Goal: Information Seeking & Learning: Learn about a topic

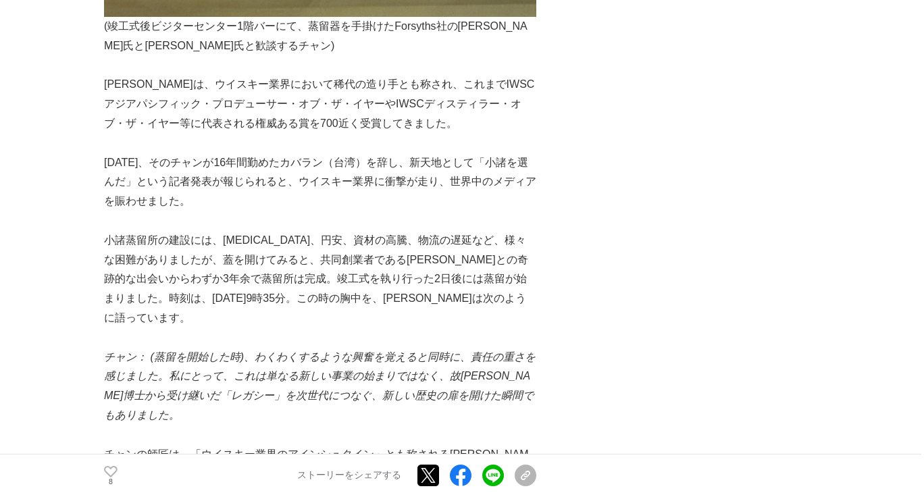
scroll to position [801, 0]
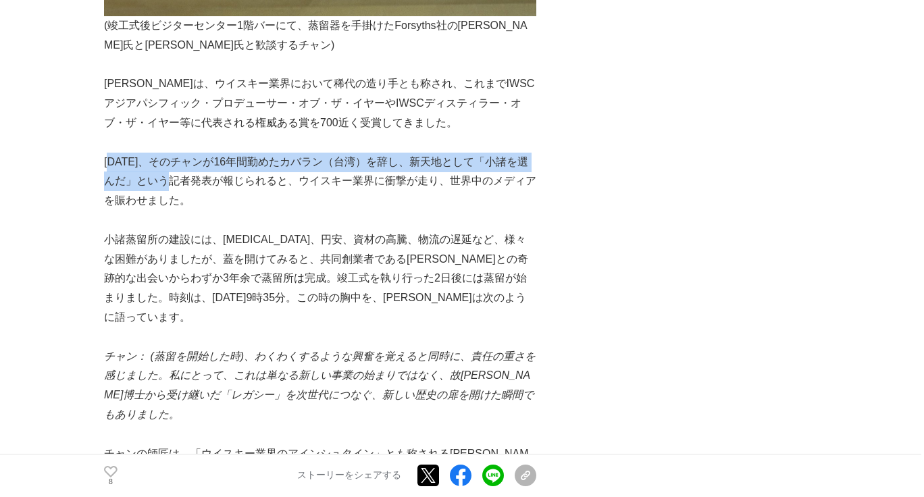
drag, startPoint x: 107, startPoint y: 163, endPoint x: 155, endPoint y: 180, distance: 50.4
click at [155, 180] on p "[DATE]、そのチャンが16年間勤めたカバラン（台湾）を辞し、新天地として「小諸を選んだ」という記者発表が報じられると、ウイスキー業界に衝撃が走り、世界中の…" at bounding box center [320, 182] width 432 height 58
copy p "[DATE]、そのチャンが16年間勤めたカバラン（台湾）を辞し、新天地として「小諸を選んだ」"
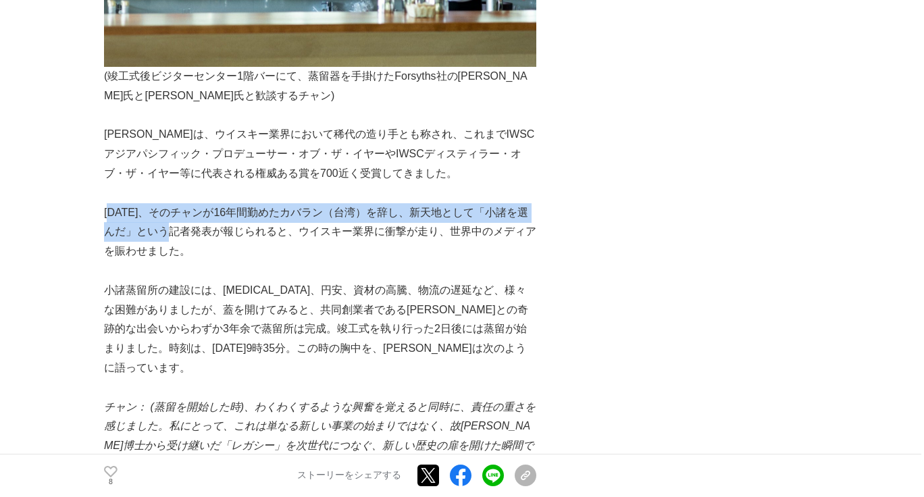
scroll to position [757, 0]
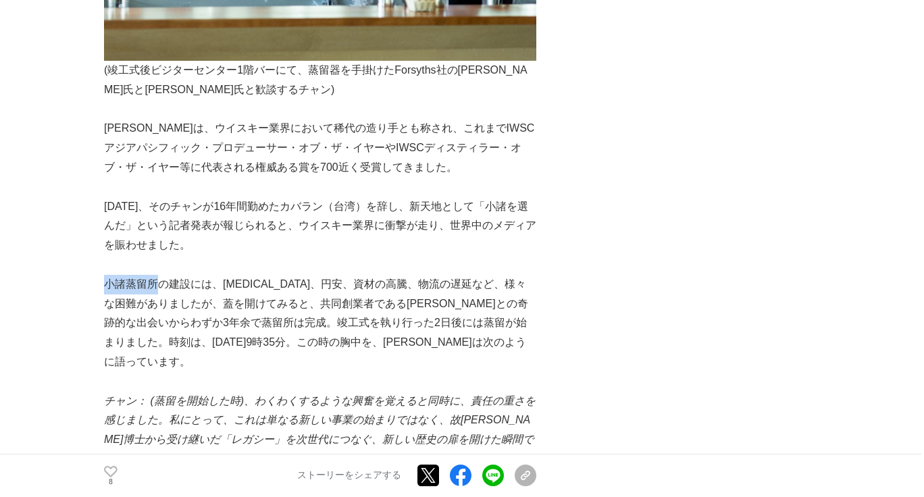
drag, startPoint x: 107, startPoint y: 284, endPoint x: 160, endPoint y: 285, distance: 52.7
click at [160, 285] on p "小諸蒸留所の建設には、[MEDICAL_DATA]、円安、資材の高騰、物流の遅延など、様々な困難がありましたが、蓋を開けてみると、共同創業者である[PERSO…" at bounding box center [320, 323] width 432 height 97
copy p "小諸蒸留所"
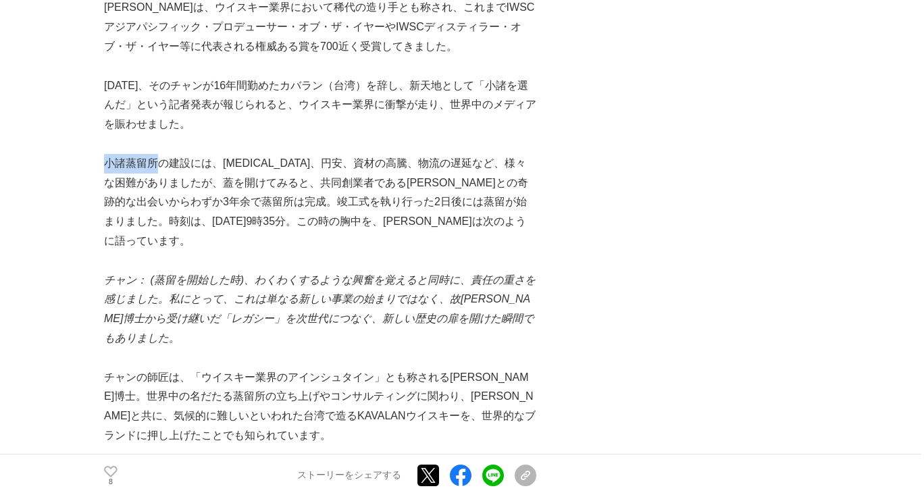
scroll to position [898, 0]
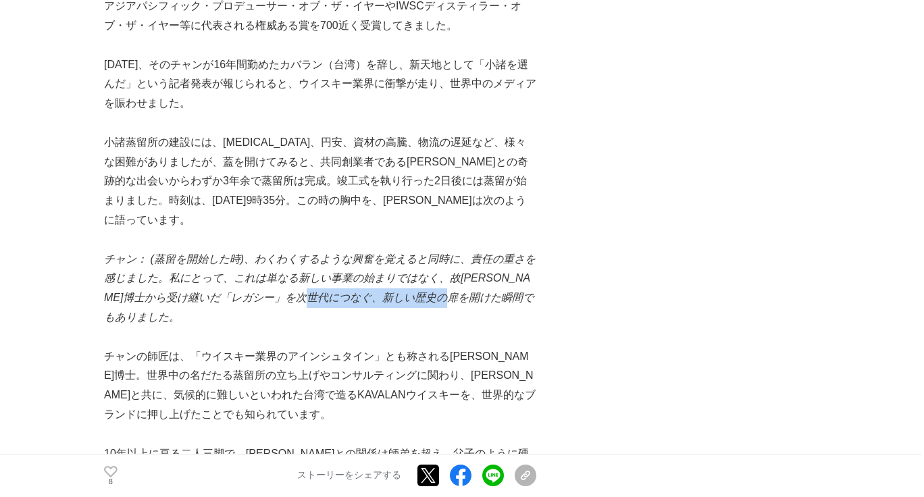
drag, startPoint x: 353, startPoint y: 279, endPoint x: 492, endPoint y: 282, distance: 139.2
click at [492, 282] on em "(蒸留を開始した時)、わくわくするような興奮を覚えると同時に、責任の重さを感じました。私にとって、これは単なる新しい事業の始まりではなく、故[PERSON_N…" at bounding box center [320, 288] width 432 height 70
click at [253, 328] on p at bounding box center [320, 338] width 432 height 20
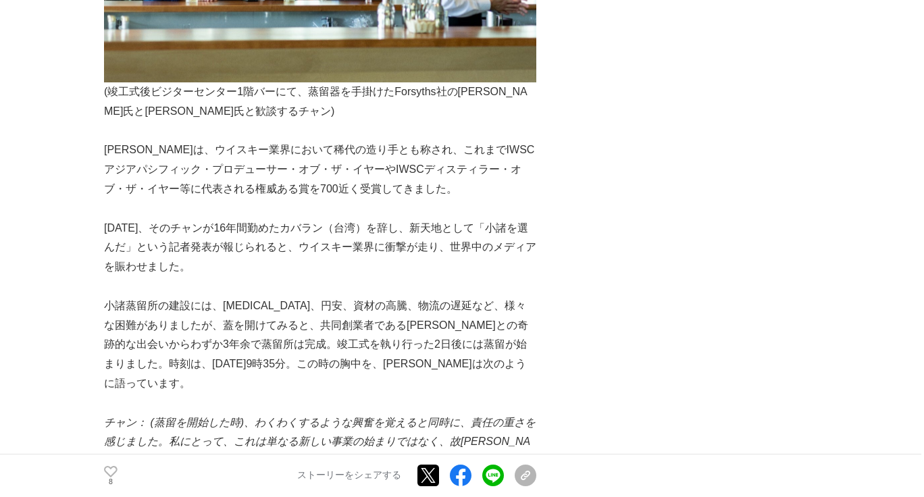
scroll to position [736, 0]
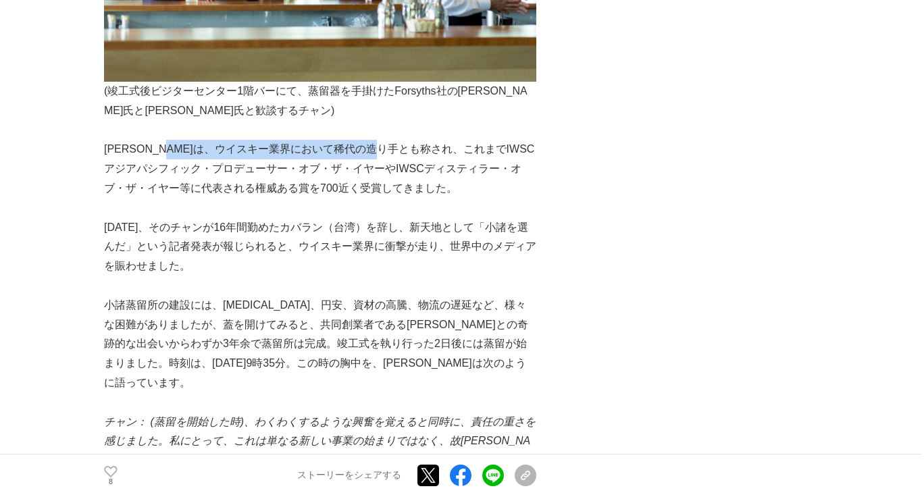
drag, startPoint x: 203, startPoint y: 149, endPoint x: 425, endPoint y: 152, distance: 221.6
click at [425, 152] on p "[PERSON_NAME]は、ウイスキー業界において稀代の造り手とも称され、これまでIWSCアジアパシフィック・プロデューサー・オブ・ザ・イヤーやIWSCディ…" at bounding box center [320, 169] width 432 height 58
copy p "ウイスキー業界において稀代の造り手とも称さ"
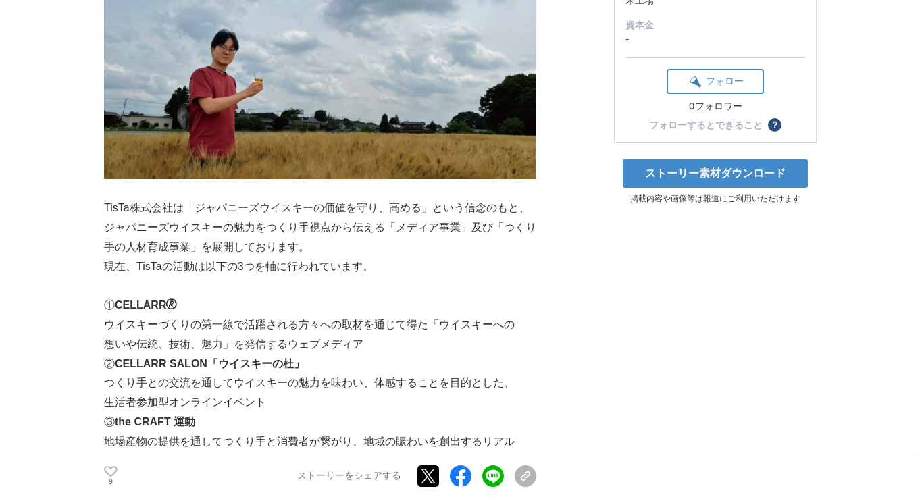
scroll to position [355, 0]
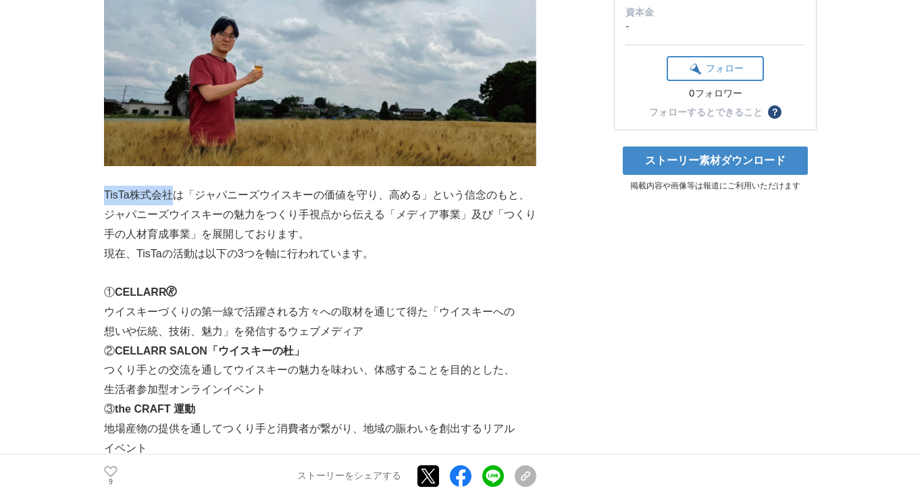
drag, startPoint x: 107, startPoint y: 193, endPoint x: 169, endPoint y: 194, distance: 62.2
click at [169, 194] on p "TisTa株式会社は「ジャパニーズウイスキーの価値を守り、高める」という信念のもと、ジャパニーズウイスキーの魅力をつくり手視点から伝える「メディア事業」及び「…" at bounding box center [320, 215] width 432 height 58
drag, startPoint x: 103, startPoint y: 194, endPoint x: 322, endPoint y: 238, distance: 222.6
click at [322, 238] on p "TisTa株式会社は「ジャパニーズウイスキーの価値を守り、高める」という信念のもと、ジャパニーズウイスキーの魅力をつくり手視点から伝える「メディア事業」及び「…" at bounding box center [320, 215] width 432 height 58
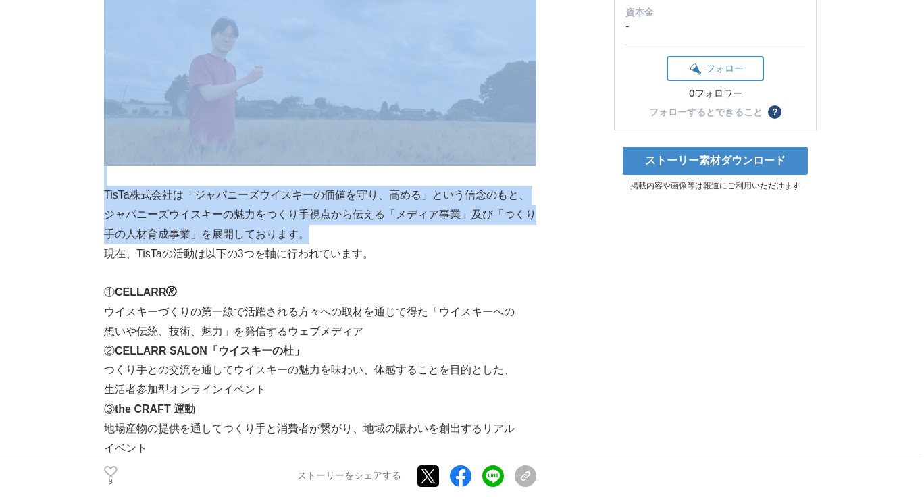
drag, startPoint x: 316, startPoint y: 237, endPoint x: 101, endPoint y: 200, distance: 218.7
click at [145, 211] on p "TisTa株式会社は「ジャパニーズウイスキーの価値を守り、高める」という信念のもと、ジャパニーズウイスキーの魅力をつくり手視点から伝える「メディア事業」及び「…" at bounding box center [320, 215] width 432 height 58
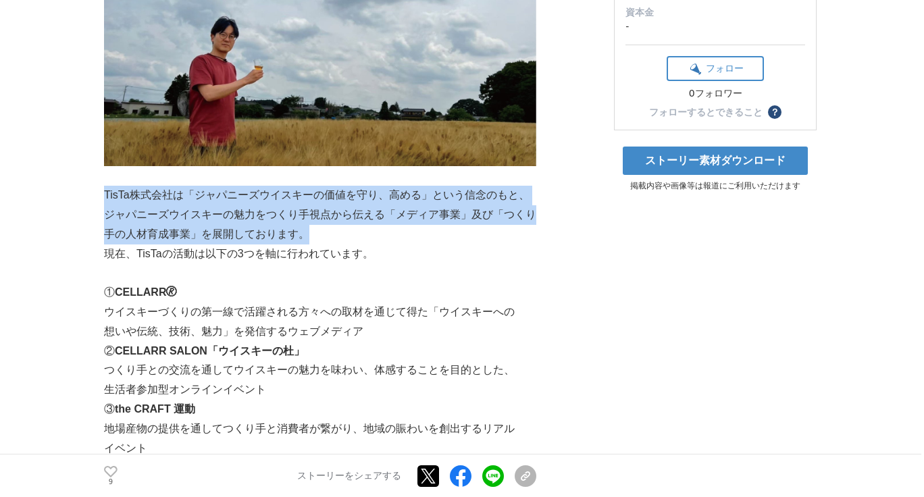
drag, startPoint x: 107, startPoint y: 193, endPoint x: 313, endPoint y: 236, distance: 210.4
click at [313, 236] on p "TisTa株式会社は「ジャパニーズウイスキーの価値を守り、高める」という信念のもと、ジャパニーズウイスキーの魅力をつくり手視点から伝える「メディア事業」及び「…" at bounding box center [320, 215] width 432 height 58
copy p "TisTa株式会社は「ジャパニーズウイスキーの価値を守り、高める」という信念のもと、ジャパニーズウイスキーの魅力をつくり手視点から伝える「メディア事業」及び「…"
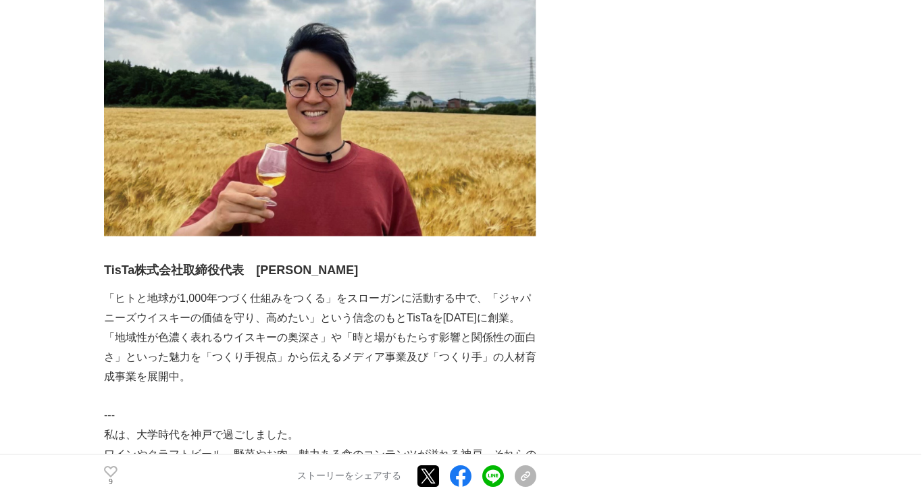
scroll to position [1707, 0]
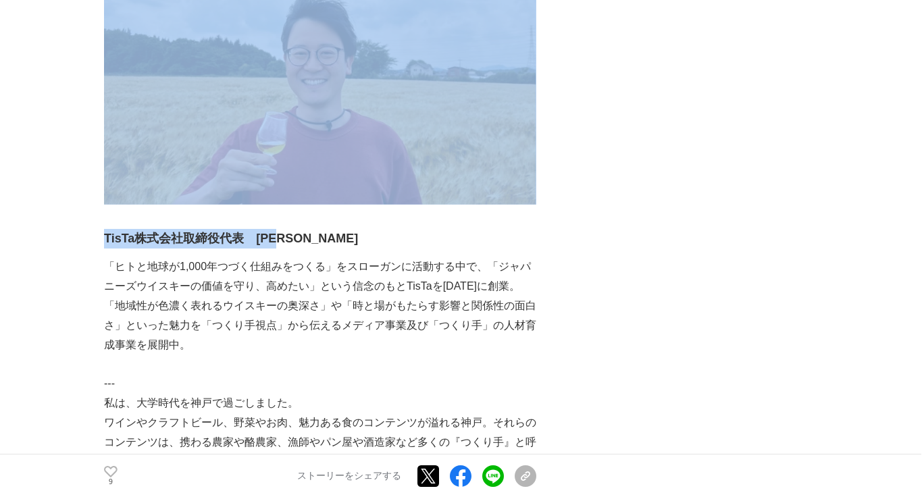
drag, startPoint x: 299, startPoint y: 236, endPoint x: 102, endPoint y: 236, distance: 197.2
click at [119, 238] on strong "TisTa株式会社取締役代表　辻吉彦" at bounding box center [231, 239] width 254 height 14
drag, startPoint x: 111, startPoint y: 238, endPoint x: 194, endPoint y: 238, distance: 83.1
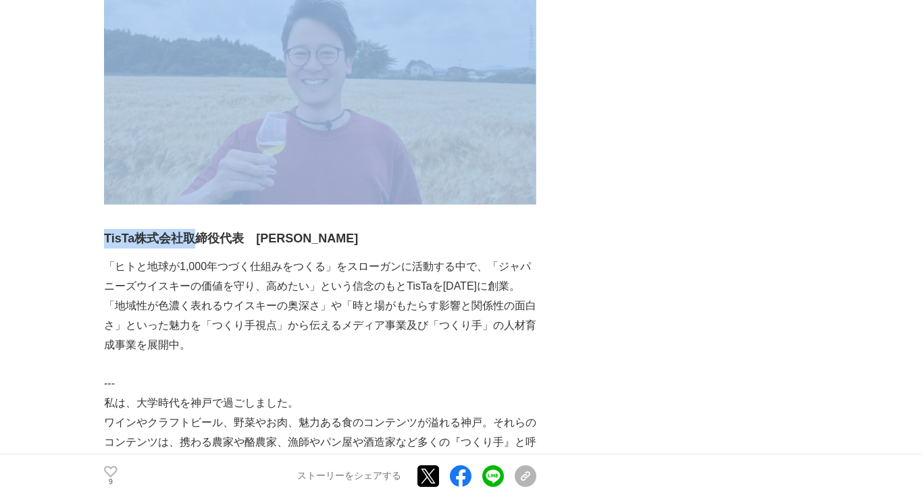
click at [194, 238] on strong "TisTa株式会社取締役代表　辻吉彦" at bounding box center [231, 239] width 254 height 14
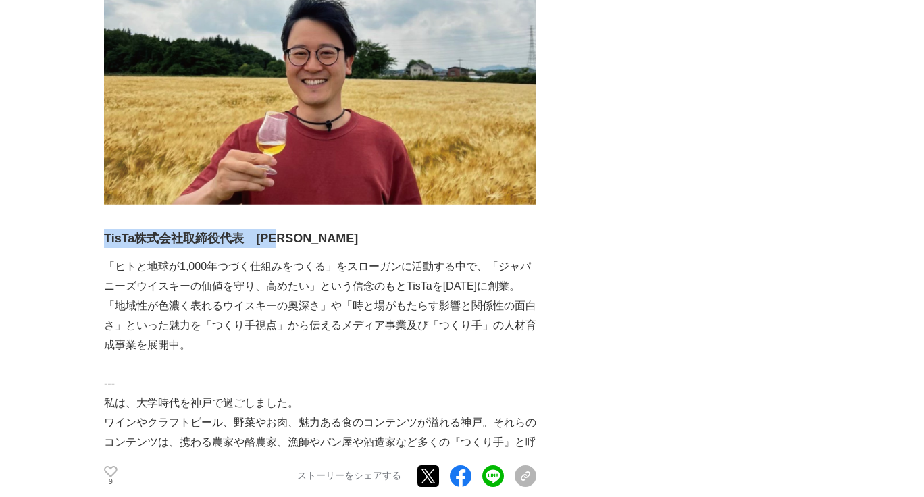
drag, startPoint x: 106, startPoint y: 238, endPoint x: 295, endPoint y: 235, distance: 189.2
click at [295, 235] on h3 "TisTa株式会社取締役代表　辻吉彦" at bounding box center [320, 239] width 432 height 20
copy strong "TisTa株式会社取締役代表　辻吉彦"
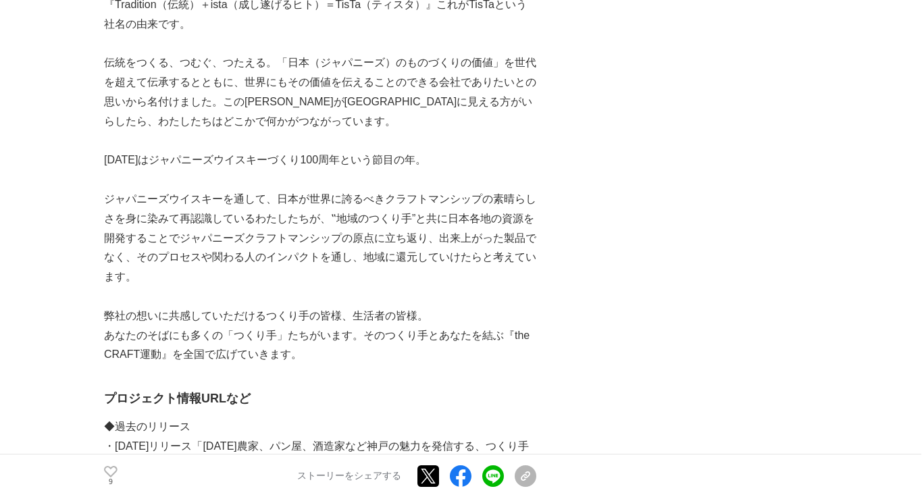
scroll to position [5107, 0]
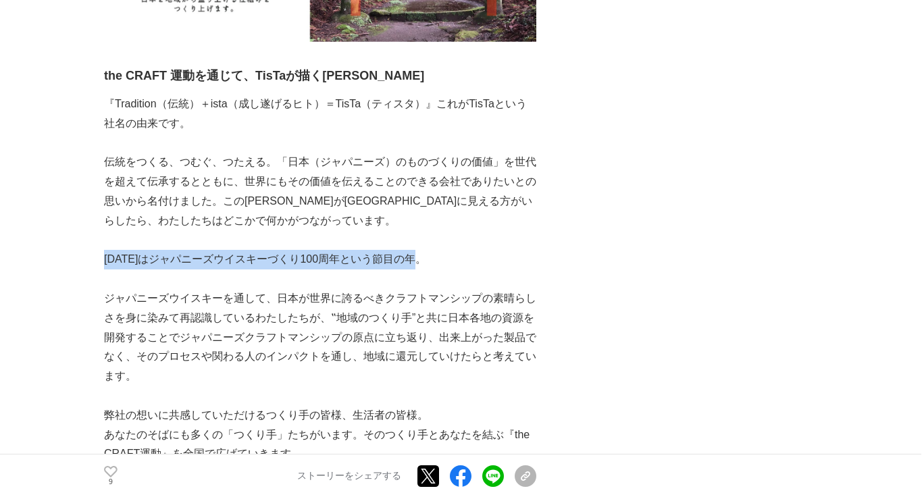
drag, startPoint x: 104, startPoint y: 259, endPoint x: 426, endPoint y: 259, distance: 321.5
click at [426, 259] on p "2023年はジャパニーズウイスキーづくり100周年という節目の年。" at bounding box center [320, 260] width 432 height 20
copy p "2023年はジャパニーズウイスキーづくり100周年という節目の年。"
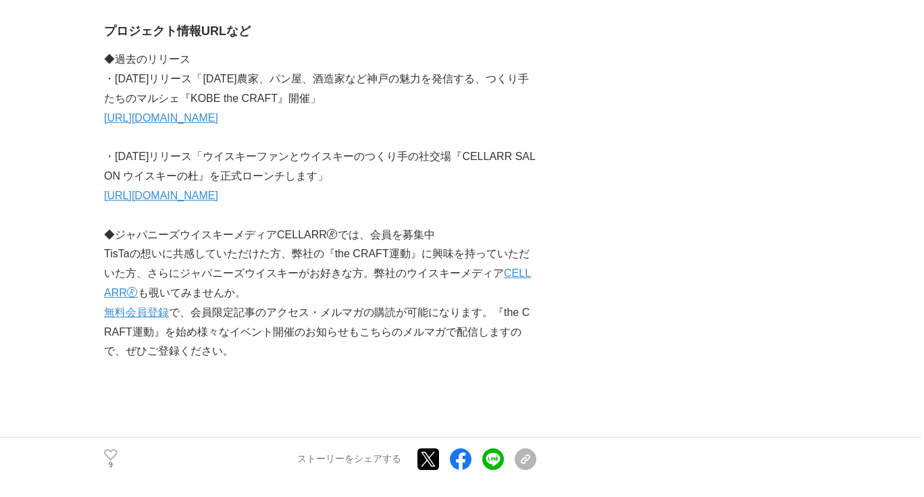
scroll to position [5584, 0]
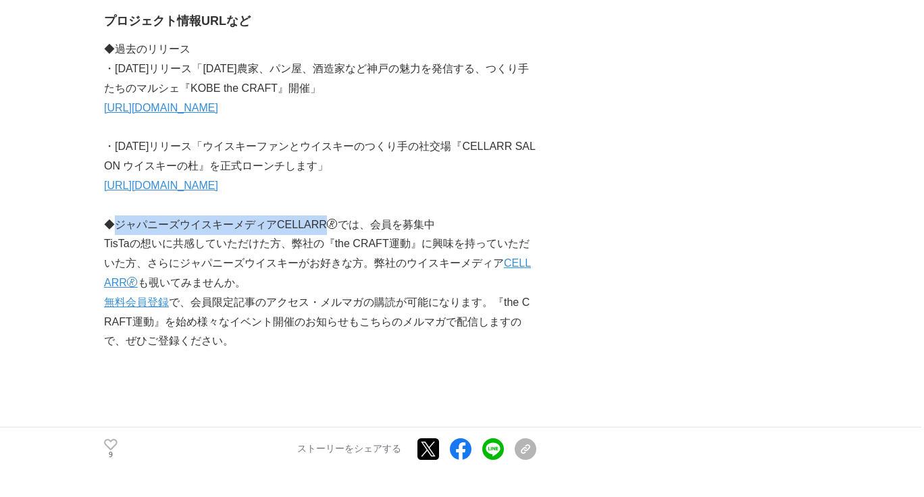
drag, startPoint x: 118, startPoint y: 224, endPoint x: 322, endPoint y: 226, distance: 203.3
click at [322, 226] on p "◆ジャパニーズウイスキーメディアCELLARR🄬では、会員を募集中" at bounding box center [320, 225] width 432 height 20
copy p "ジャパニーズウイスキーメディアCELLARR"
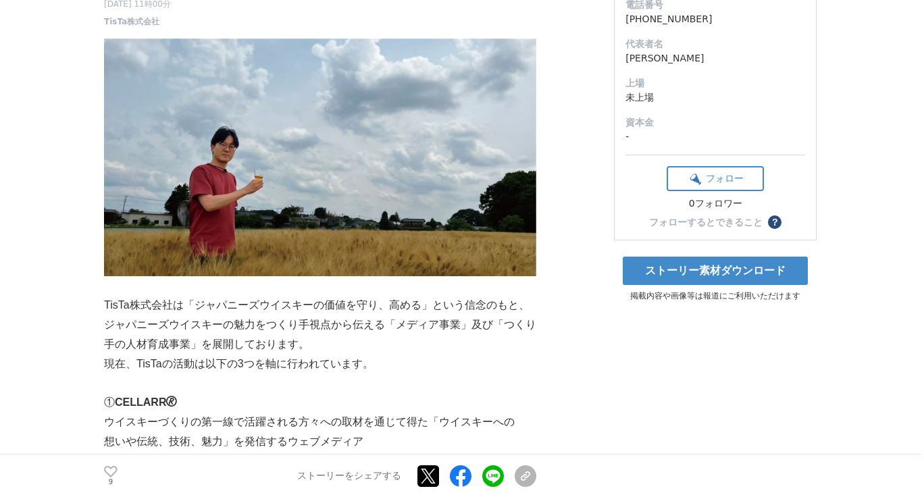
scroll to position [0, 0]
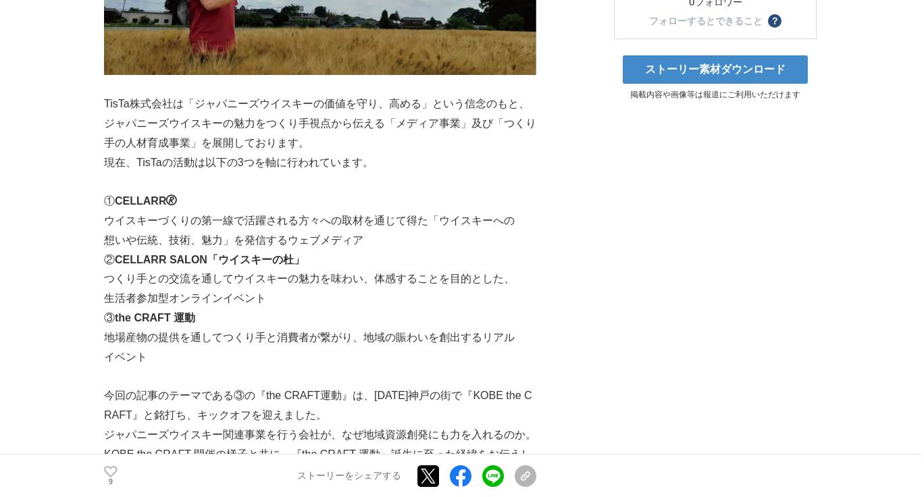
scroll to position [451, 0]
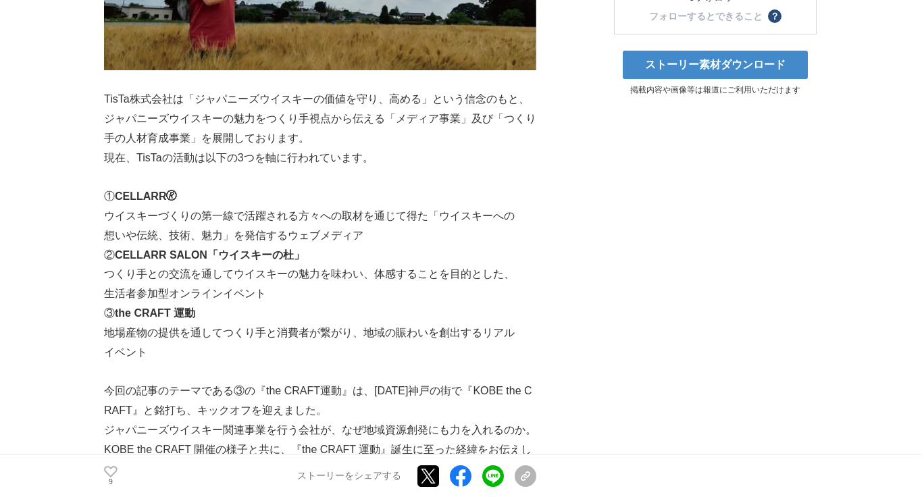
drag, startPoint x: 118, startPoint y: 196, endPoint x: 194, endPoint y: 345, distance: 167.1
copy div "① CELLARR🄬 　 　ウイスキーづくりの第一線で活躍される方々への取材を通じて得た「ウイスキーへの 　想いや伝統、技術、魅力」を発信するウェブメディア …"
